Goal: Navigation & Orientation: Find specific page/section

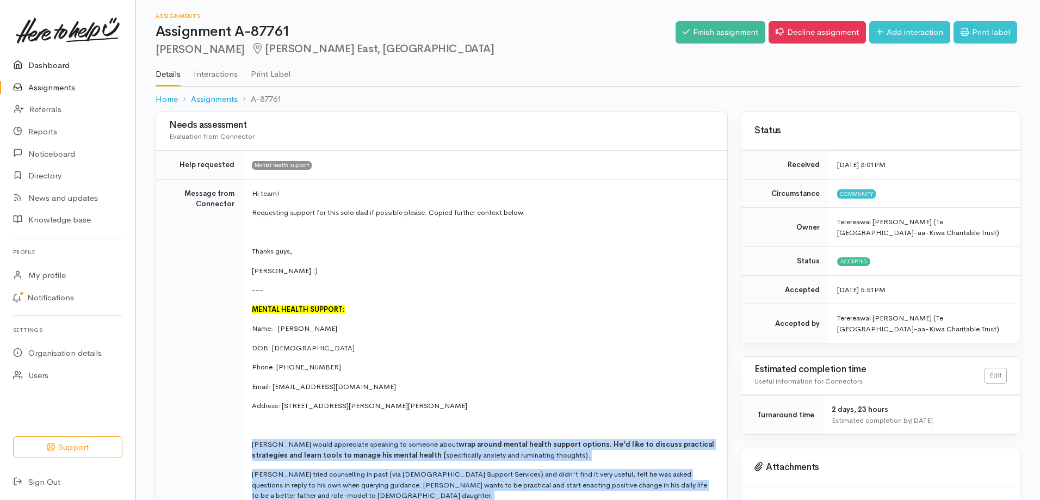
click at [65, 66] on link "Dashboard" at bounding box center [67, 65] width 135 height 22
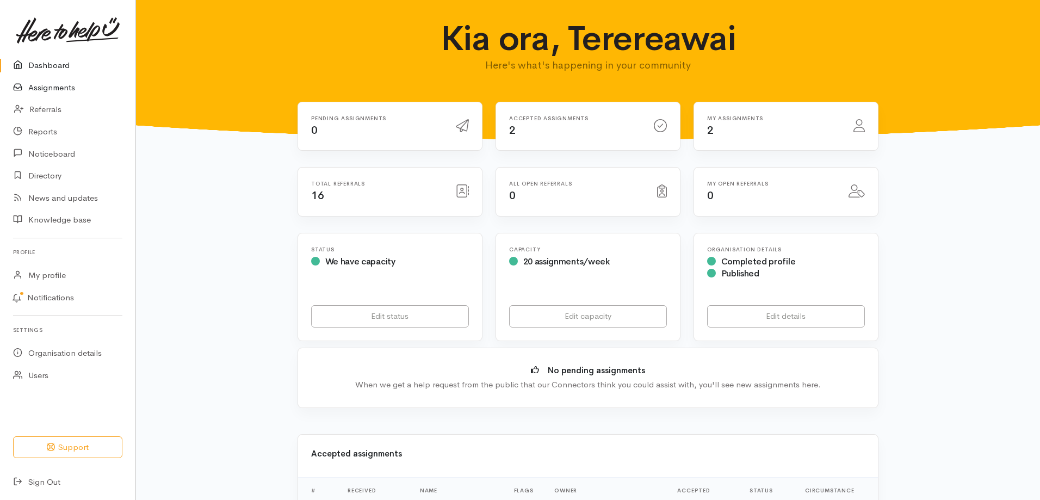
click at [66, 83] on link "Assignments" at bounding box center [67, 88] width 135 height 22
